Goal: Transaction & Acquisition: Obtain resource

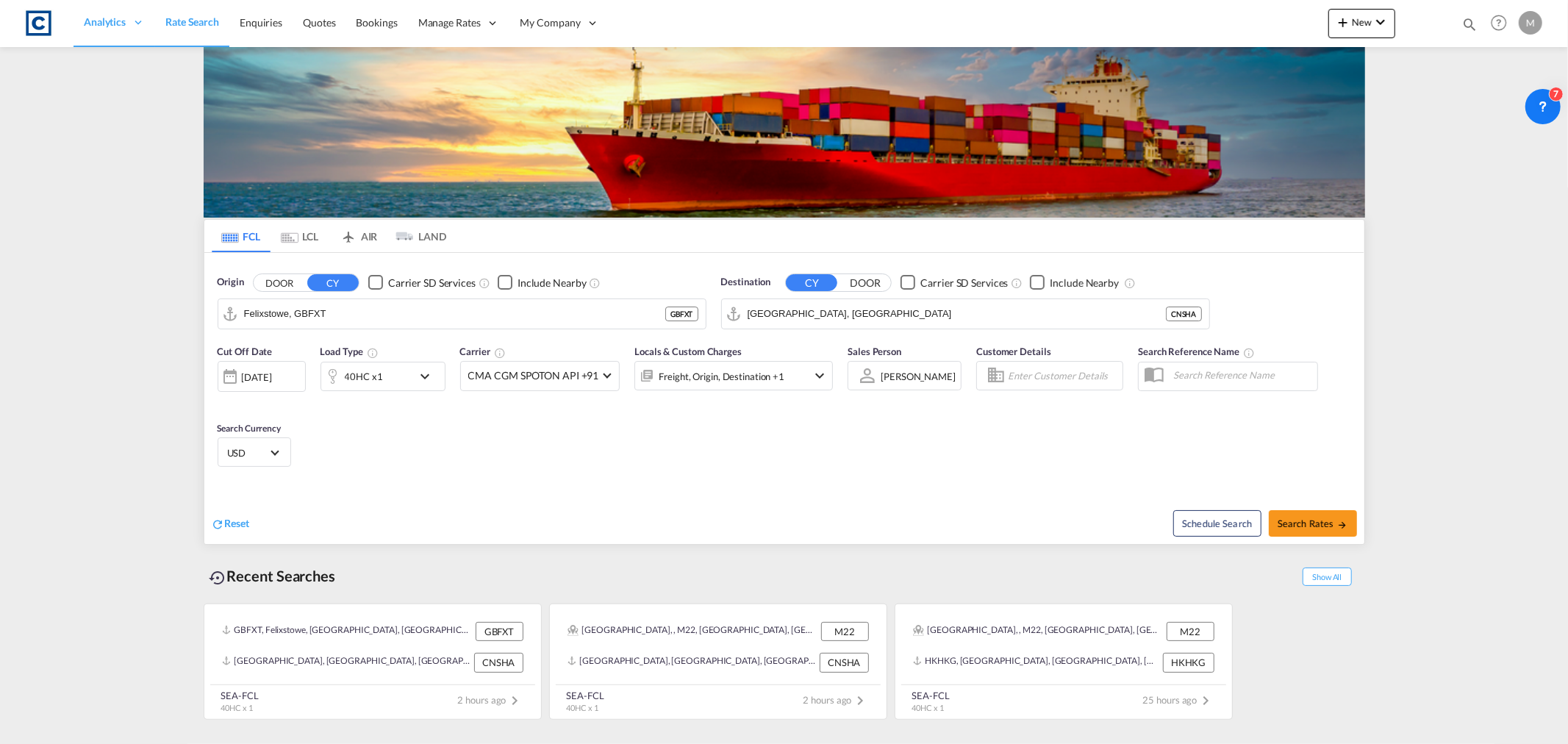
click at [289, 283] on button "DOOR" at bounding box center [279, 283] width 52 height 17
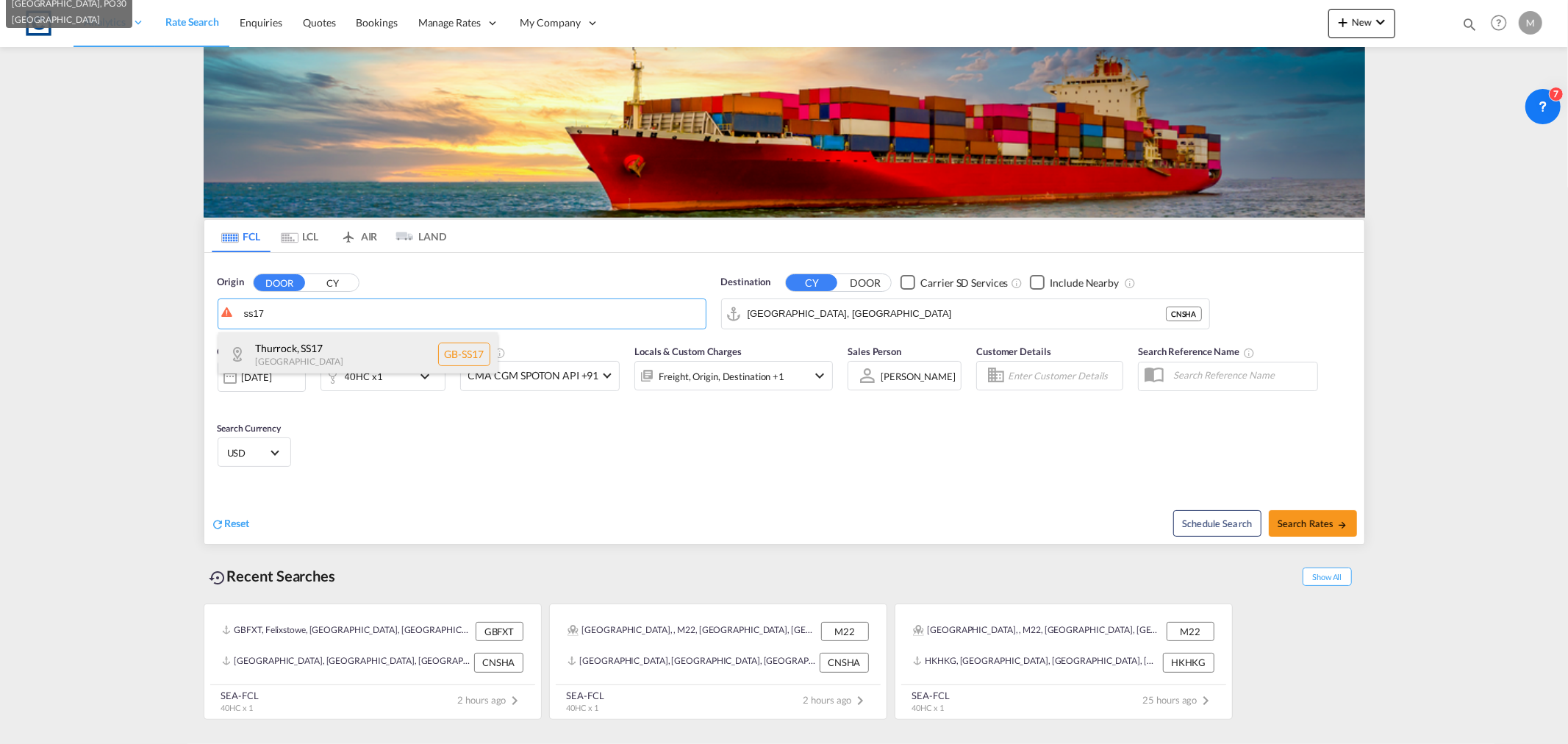
click at [316, 341] on div "Thurrock , SS17 [GEOGRAPHIC_DATA] [GEOGRAPHIC_DATA]-SS17" at bounding box center [357, 355] width 279 height 44
type input "GB-SS17, Thurrock"
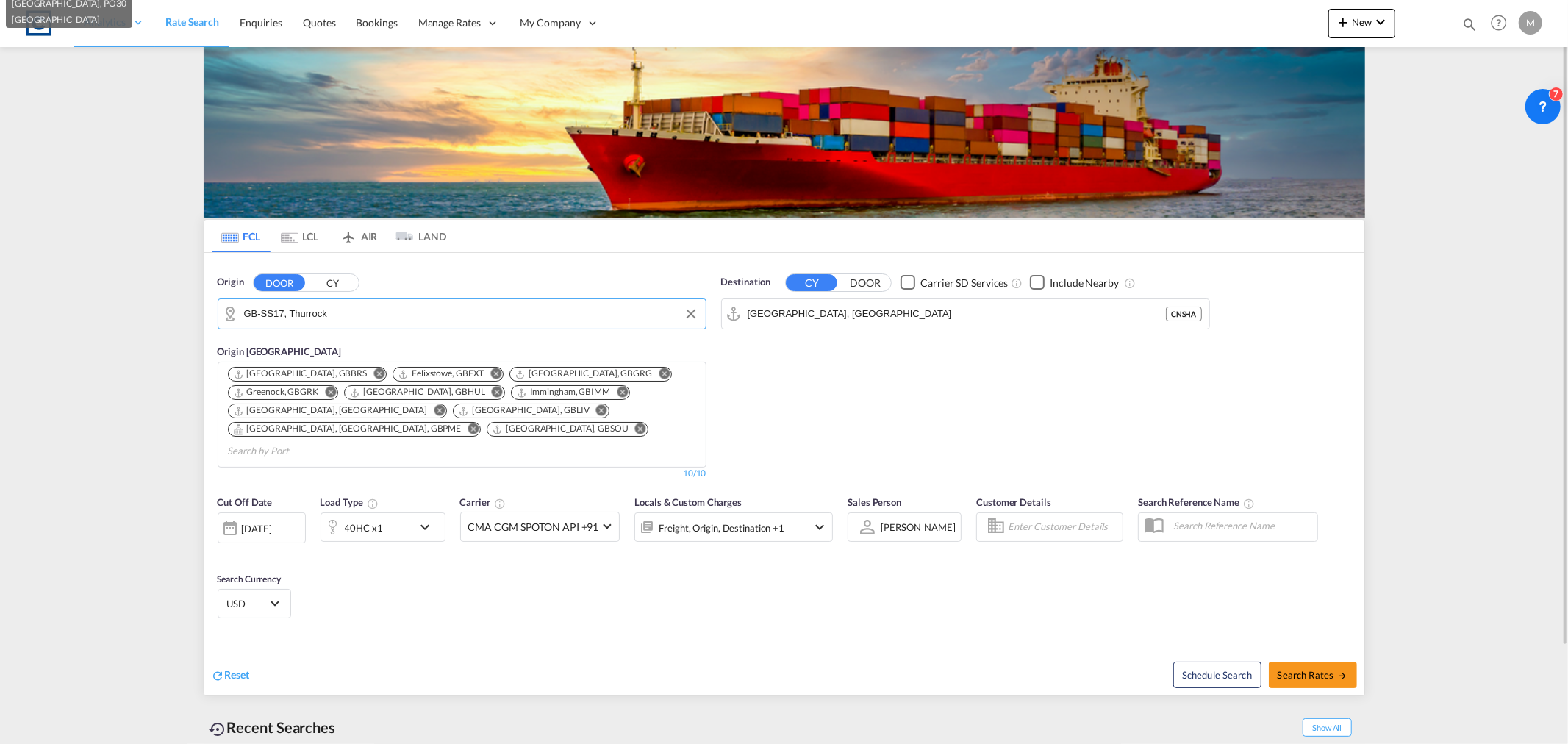
click at [354, 512] on div "40HC x1" at bounding box center [366, 527] width 91 height 29
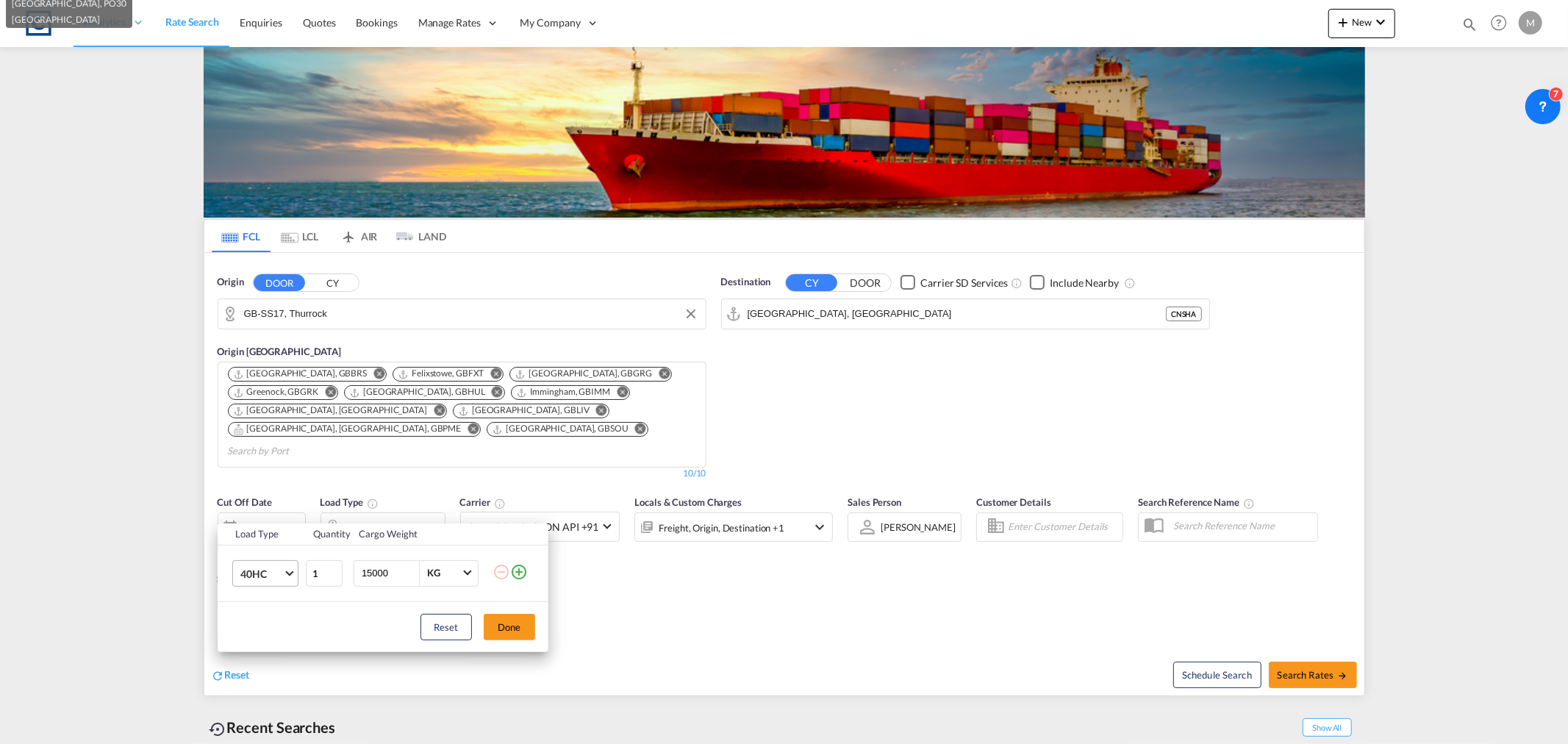
click at [285, 567] on md-select-value "40HC" at bounding box center [268, 573] width 59 height 25
click at [268, 567] on md-option "20RE" at bounding box center [277, 562] width 100 height 35
click at [519, 568] on md-icon "icon-plus-circle-outline" at bounding box center [518, 571] width 17 height 17
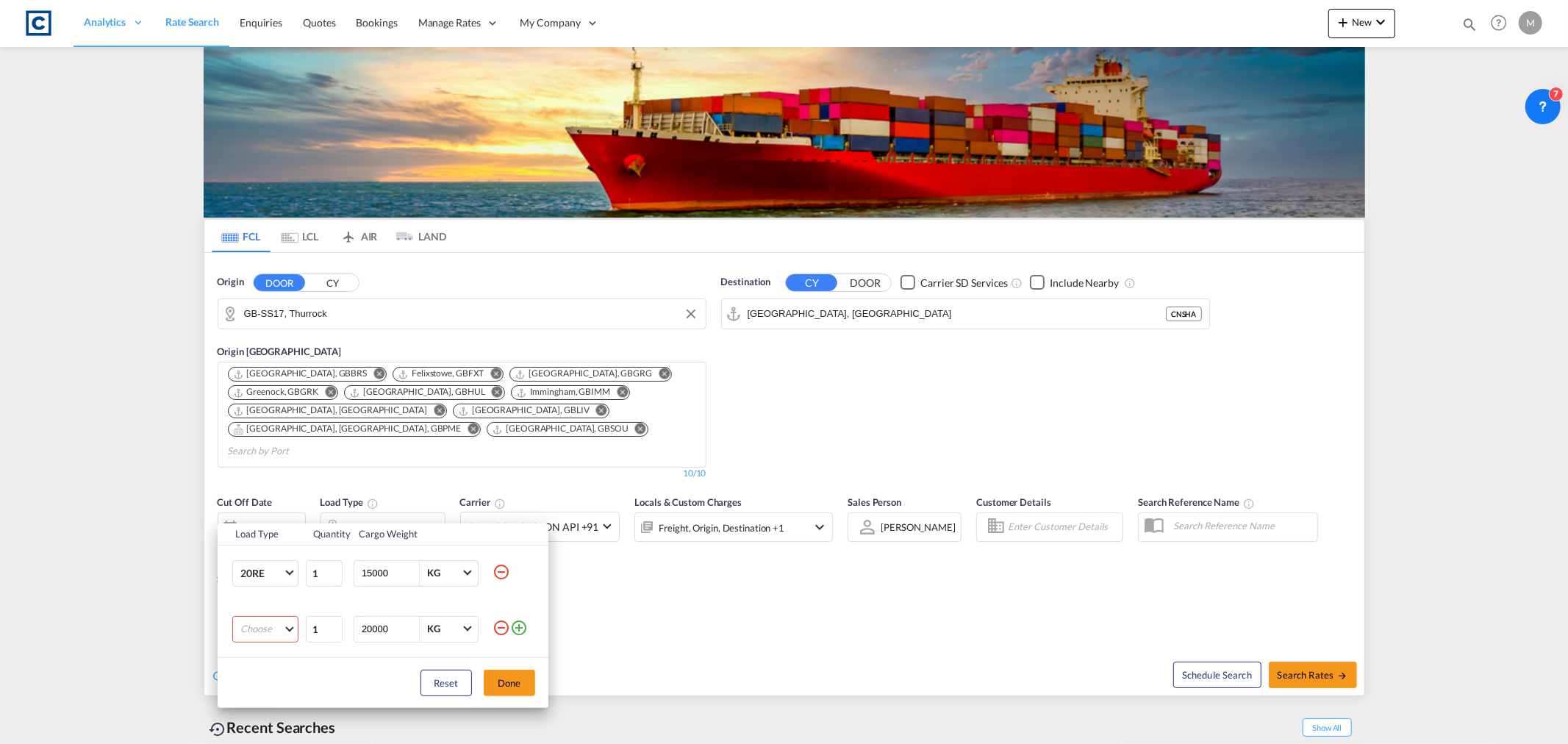
click at [265, 625] on md-select "Choose 20GP 40GP 40HC 45HC 20RE 40RE 40HR 20OT 40OT 20FR 40FR 40NR 20NR 45S 20T…" at bounding box center [265, 629] width 66 height 27
click at [272, 609] on md-option "40HR" at bounding box center [277, 615] width 100 height 35
click at [519, 676] on button "Done" at bounding box center [509, 682] width 52 height 27
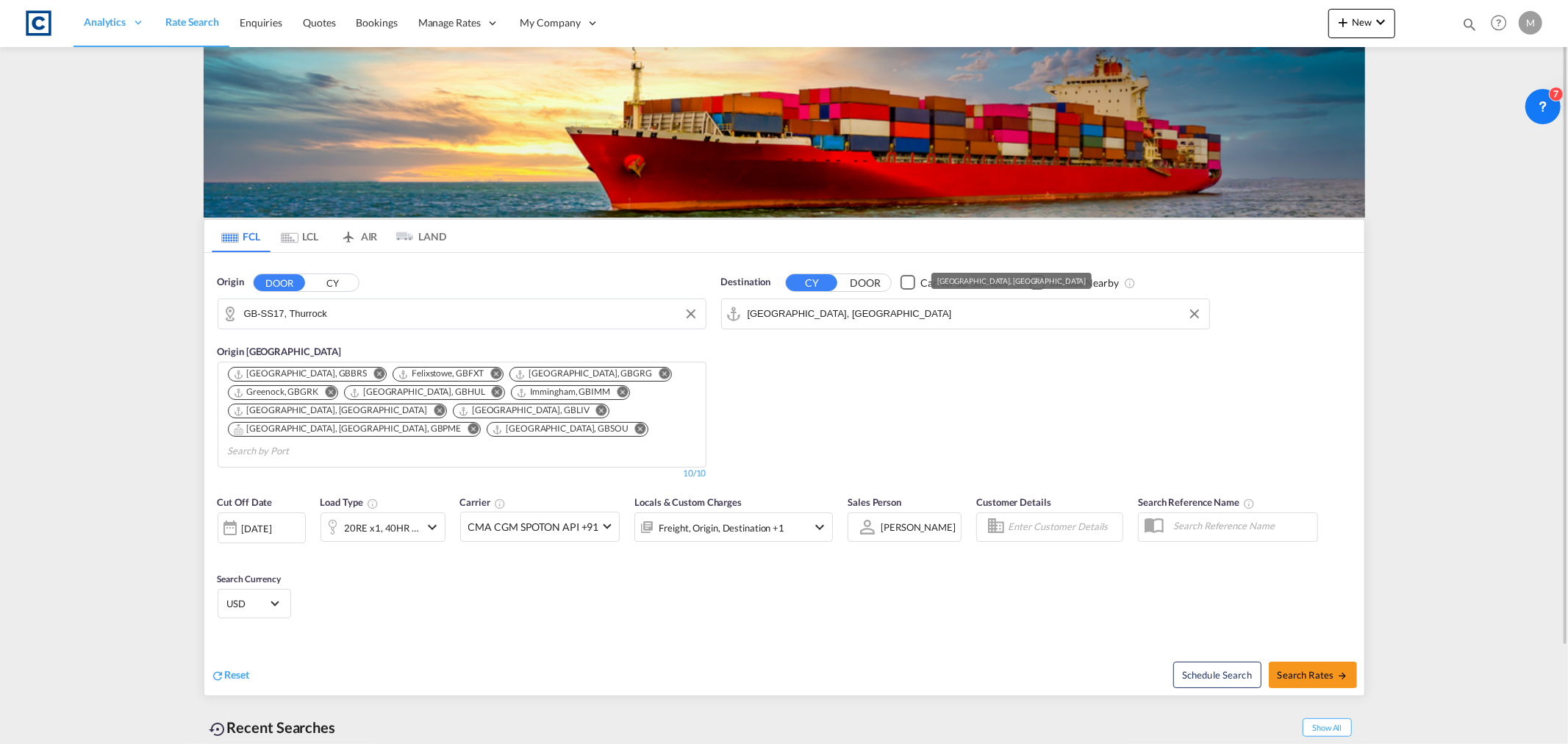
click at [836, 312] on input "[GEOGRAPHIC_DATA], [GEOGRAPHIC_DATA]" at bounding box center [974, 314] width 454 height 22
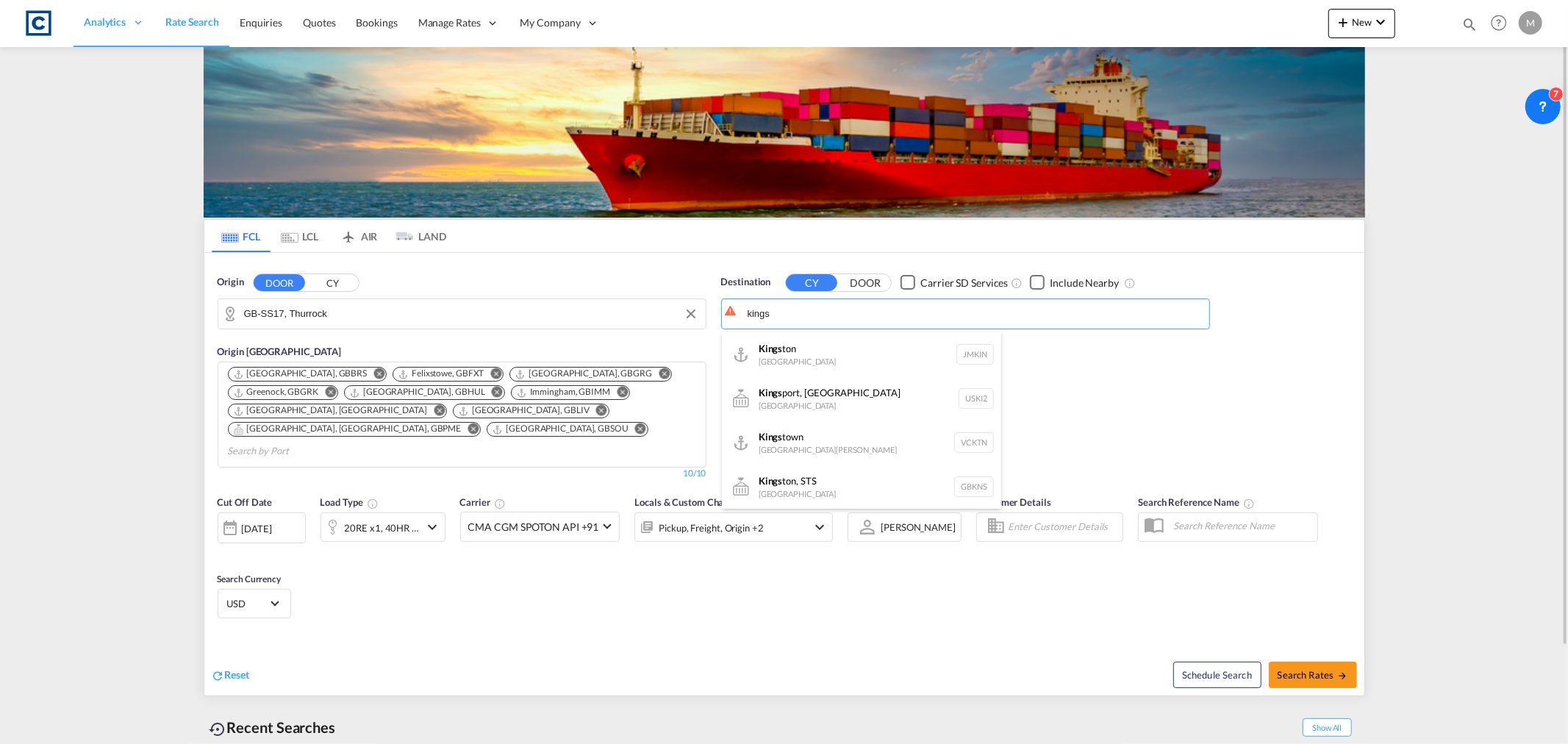
click at [814, 362] on div "Kings ton [GEOGRAPHIC_DATA] JMKIN" at bounding box center [861, 355] width 279 height 44
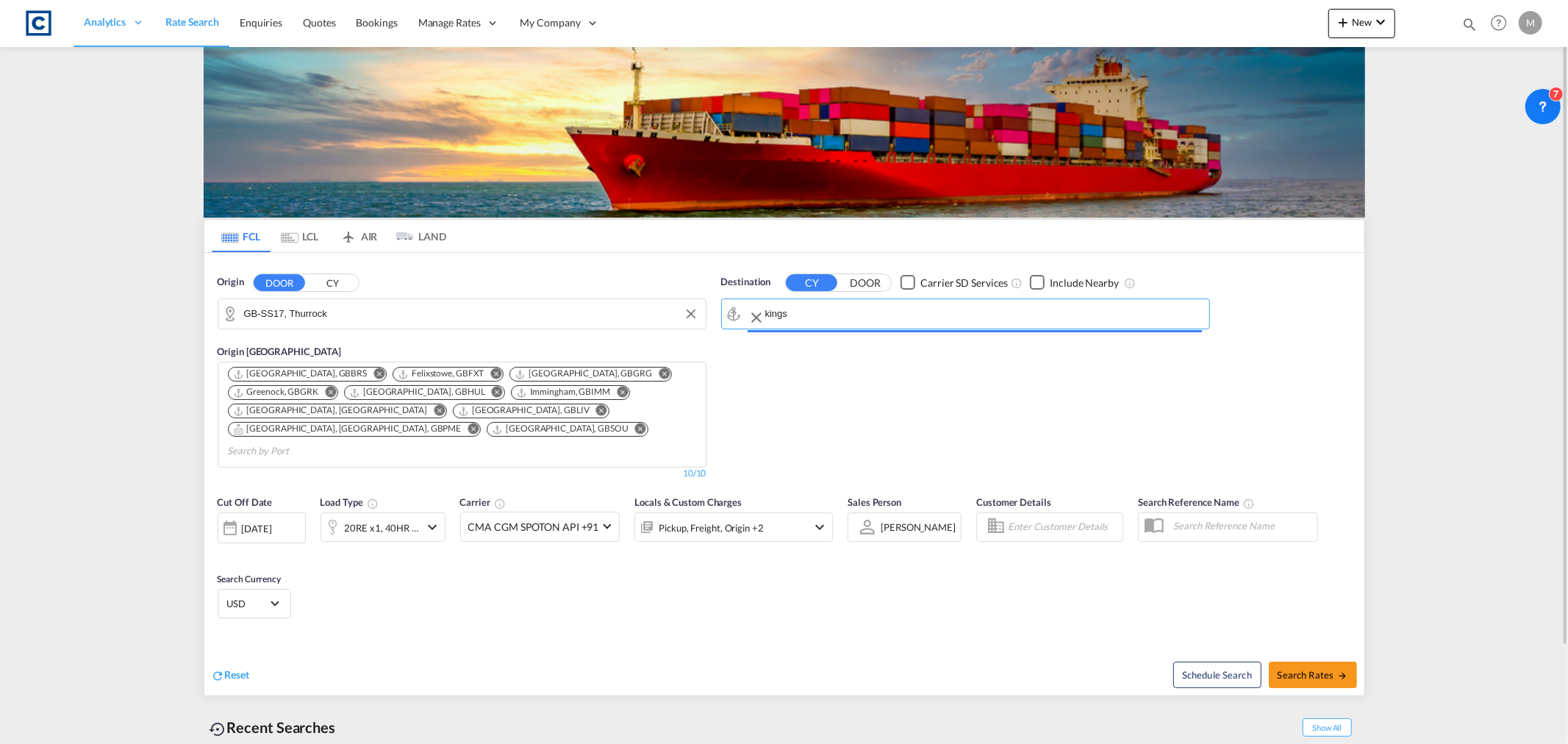
type input "[GEOGRAPHIC_DATA], JMKIN"
click at [1311, 668] on span "Search Rates" at bounding box center [1312, 674] width 71 height 12
type input "SS17 to JMKIN / [DATE]"
